Goal: Task Accomplishment & Management: Use online tool/utility

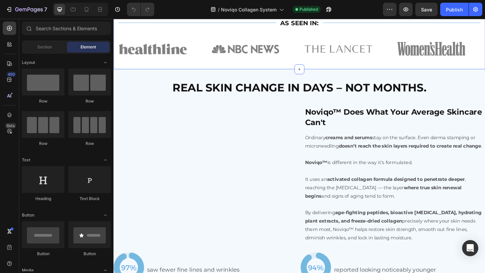
scroll to position [707, 0]
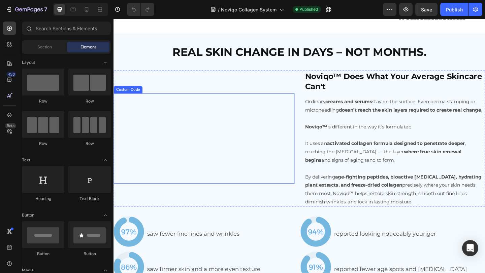
click at [258, 161] on video at bounding box center [211, 149] width 197 height 98
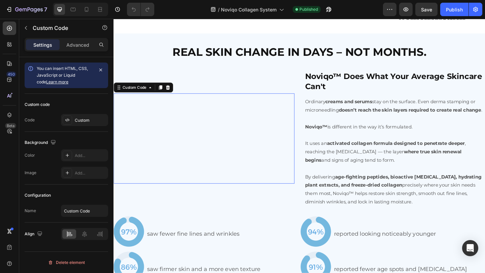
click at [258, 161] on video at bounding box center [211, 149] width 197 height 98
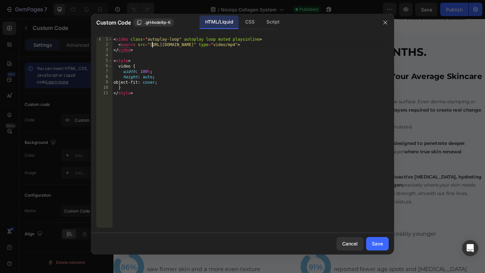
click at [153, 45] on div "< video class = "autoplay-loop" autoplay loop muted playsinline > < source src …" at bounding box center [250, 138] width 276 height 202
drag, startPoint x: 153, startPoint y: 45, endPoint x: 324, endPoint y: 42, distance: 170.3
click at [324, 42] on div "< video class = "autoplay-loop" autoplay loop muted playsinline > < source src …" at bounding box center [250, 138] width 276 height 202
paste textarea "791764826a594f5b9ef97b305bdb8937"
type textarea "<source src="[URL][DOMAIN_NAME]" type="video/mp4">"
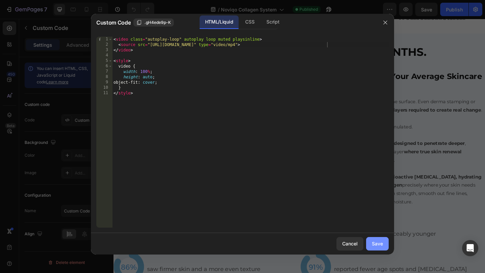
click at [376, 248] on button "Save" at bounding box center [377, 243] width 23 height 13
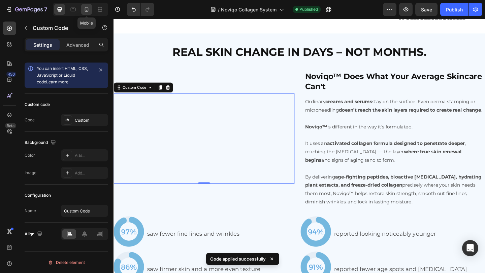
click at [85, 12] on icon at bounding box center [86, 9] width 7 height 7
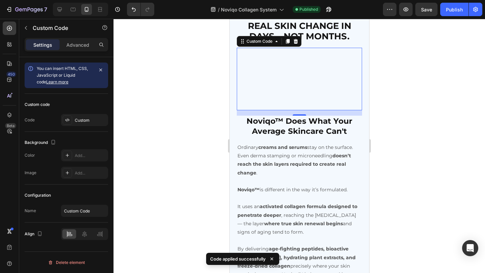
scroll to position [717, 0]
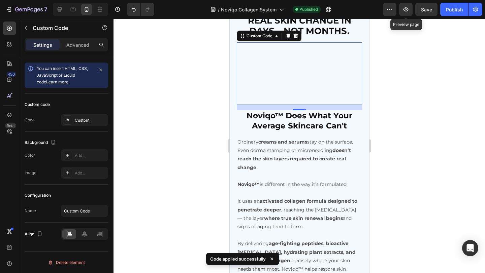
click at [424, 10] on span "Save" at bounding box center [426, 10] width 11 height 6
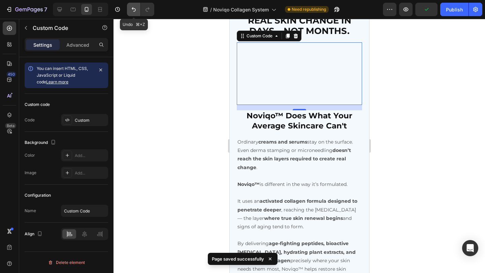
click at [131, 12] on icon "Undo/Redo" at bounding box center [133, 9] width 7 height 7
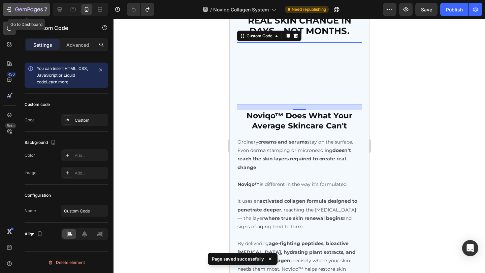
click at [27, 8] on icon "button" at bounding box center [29, 10] width 28 height 6
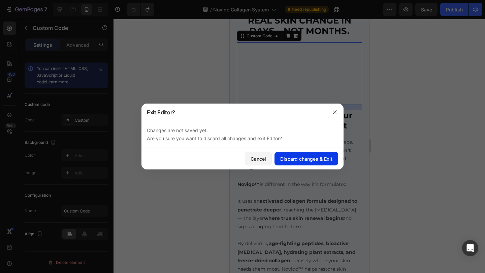
click at [283, 164] on button "Discard changes & Exit" at bounding box center [306, 158] width 64 height 13
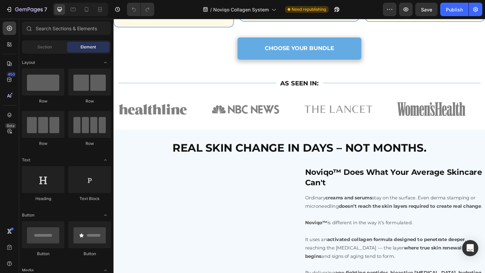
scroll to position [678, 0]
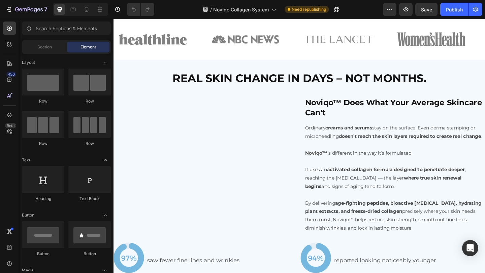
click at [253, 166] on video at bounding box center [211, 178] width 197 height 98
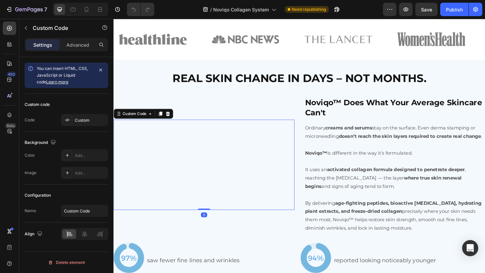
click at [253, 166] on video at bounding box center [211, 178] width 197 height 98
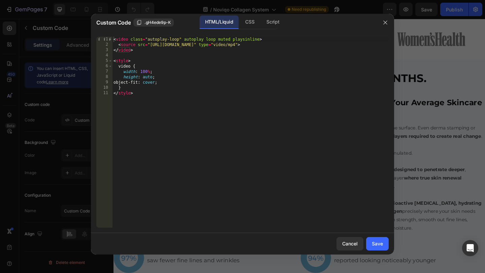
click at [155, 44] on div "< video class = "autoplay-loop" autoplay loop muted playsinline > < source src …" at bounding box center [250, 138] width 276 height 202
drag, startPoint x: 155, startPoint y: 44, endPoint x: 324, endPoint y: 44, distance: 168.9
click at [324, 45] on div "< video class = "autoplay-loop" autoplay loop muted playsinline > < source src …" at bounding box center [250, 138] width 276 height 202
paste textarea "57e34fe8aae24de481d3d76fc146bd2d"
type textarea "<source src="[URL][DOMAIN_NAME]" type="video/mp4">"
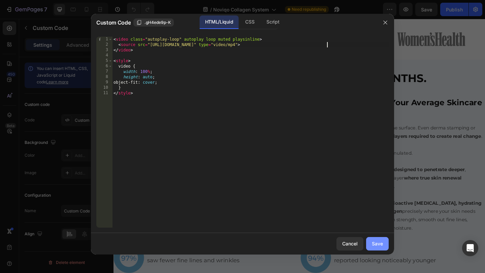
click at [372, 243] on div "Save" at bounding box center [377, 243] width 11 height 7
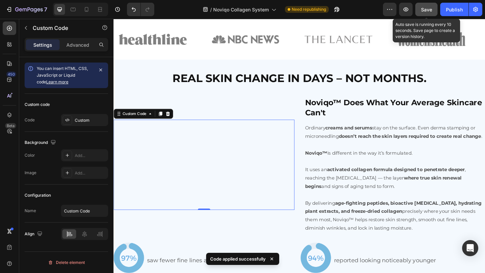
click at [428, 11] on span "Save" at bounding box center [426, 10] width 11 height 6
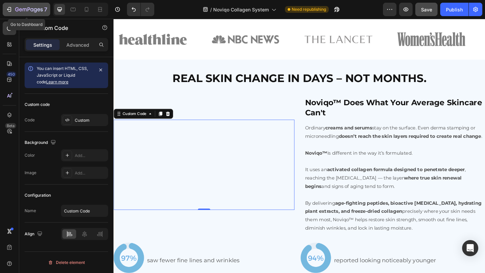
click at [17, 12] on icon "button" at bounding box center [29, 10] width 28 height 6
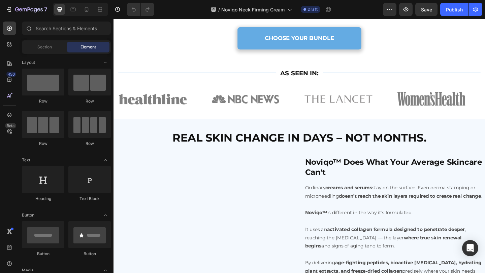
scroll to position [714, 0]
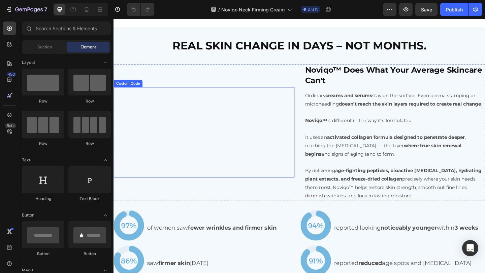
click at [232, 135] on video at bounding box center [211, 142] width 197 height 98
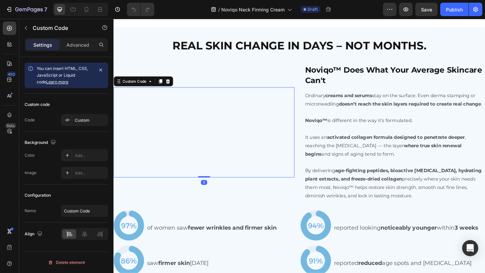
click at [232, 135] on video at bounding box center [211, 142] width 197 height 98
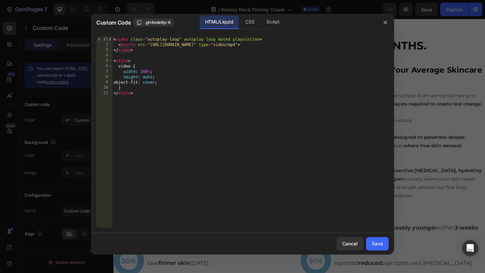
click at [155, 46] on div "< video class = "autoplay-loop" autoplay loop muted playsinline > < source src …" at bounding box center [250, 138] width 276 height 202
drag, startPoint x: 155, startPoint y: 46, endPoint x: 324, endPoint y: 46, distance: 168.6
click at [324, 46] on div "< video class = "autoplay-loop" autoplay loop muted playsinline > < source src …" at bounding box center [250, 138] width 276 height 202
paste textarea "791764826a594f5b9ef97b305bdb8937"
type textarea "<source src="[URL][DOMAIN_NAME]" type="video/mp4">"
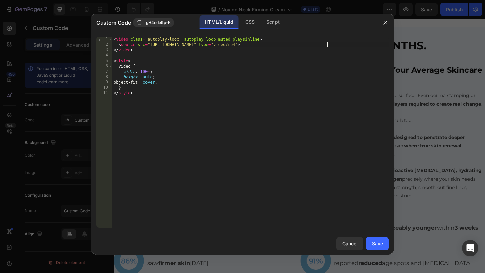
drag, startPoint x: 377, startPoint y: 246, endPoint x: 376, endPoint y: 198, distance: 48.5
click at [377, 246] on div "Save" at bounding box center [377, 243] width 11 height 7
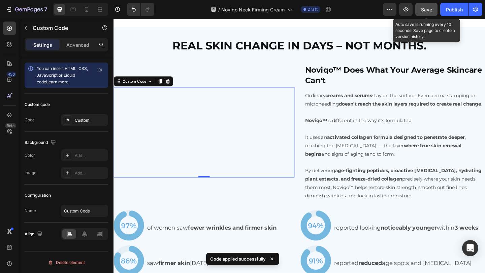
click at [431, 8] on span "Save" at bounding box center [426, 10] width 11 height 6
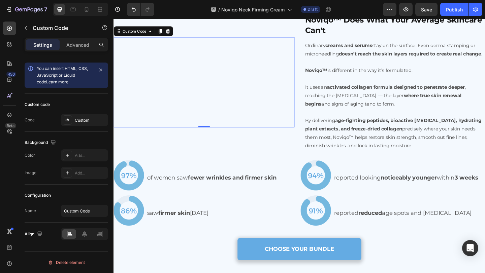
scroll to position [781, 0]
